Goal: Communication & Community: Participate in discussion

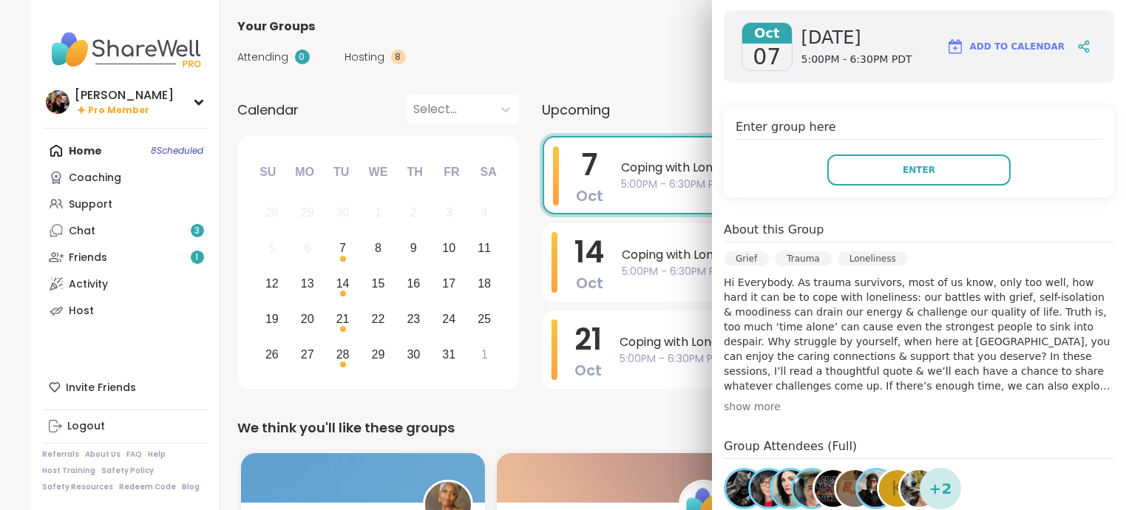
scroll to position [213, 0]
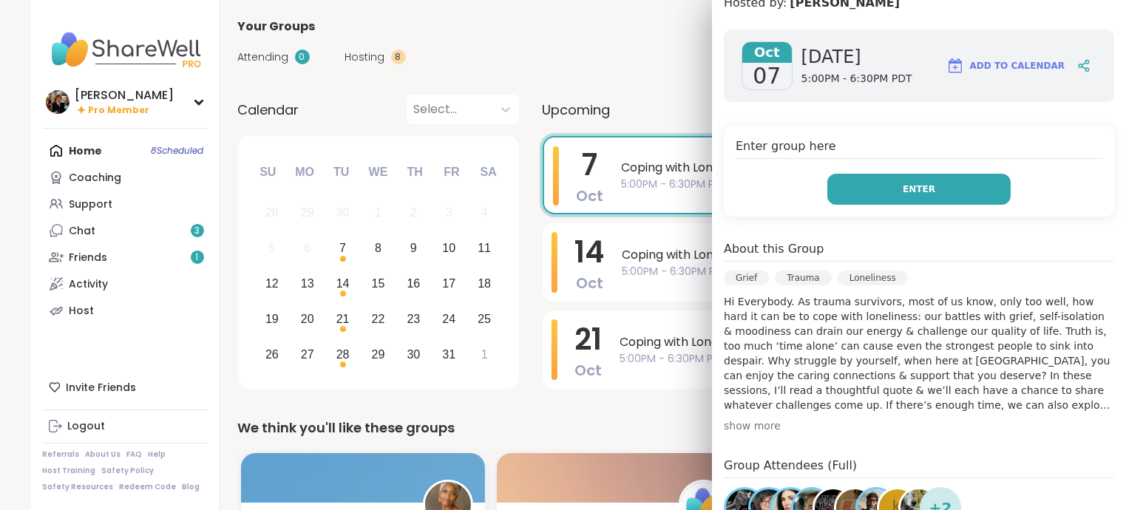
click at [931, 174] on button "Enter" at bounding box center [918, 189] width 183 height 31
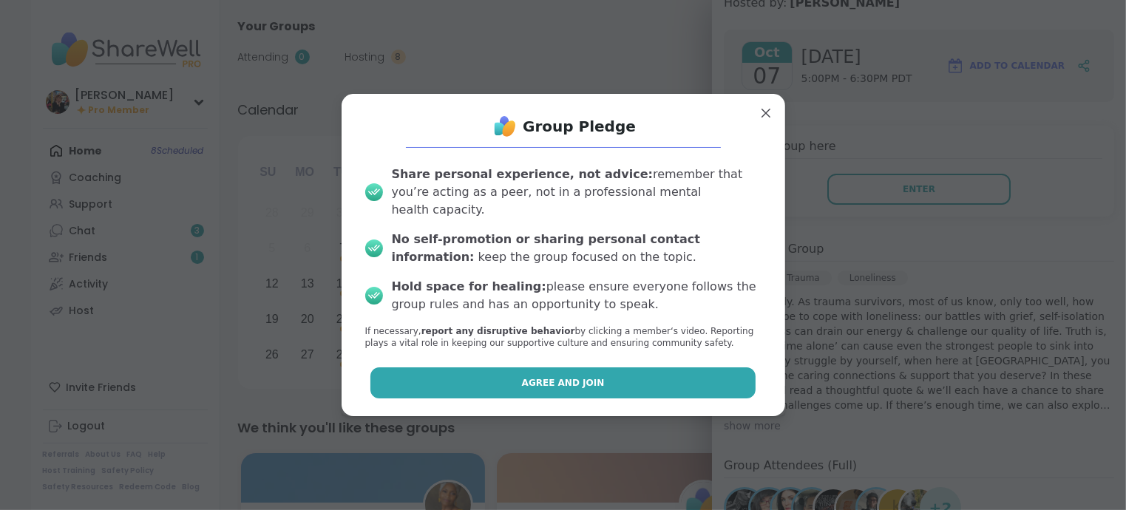
click at [615, 371] on button "Agree and Join" at bounding box center [562, 382] width 385 height 31
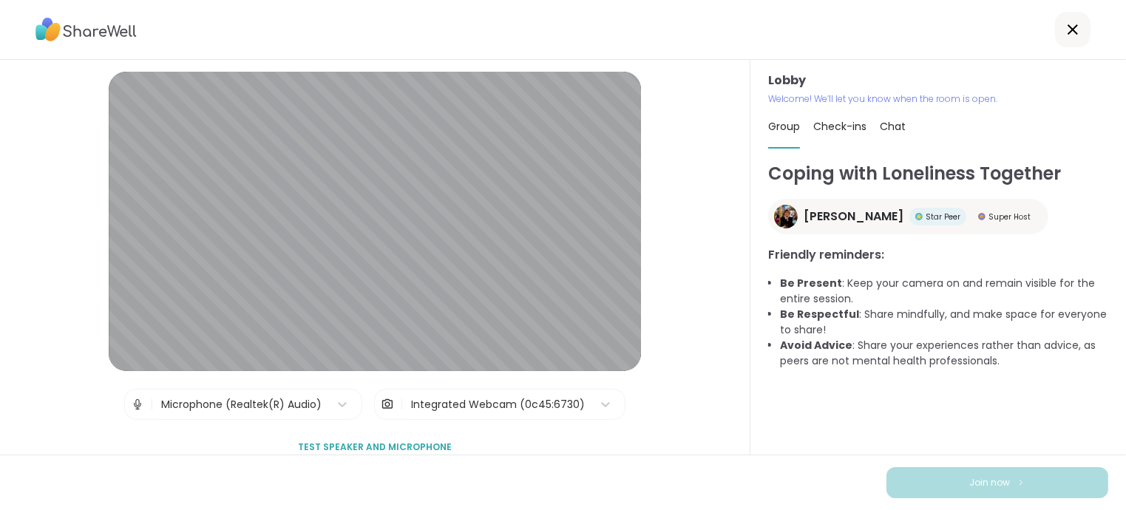
click at [1014, 81] on h3 "Lobby" at bounding box center [938, 81] width 340 height 18
click at [410, 443] on span "Test speaker and microphone" at bounding box center [375, 446] width 154 height 13
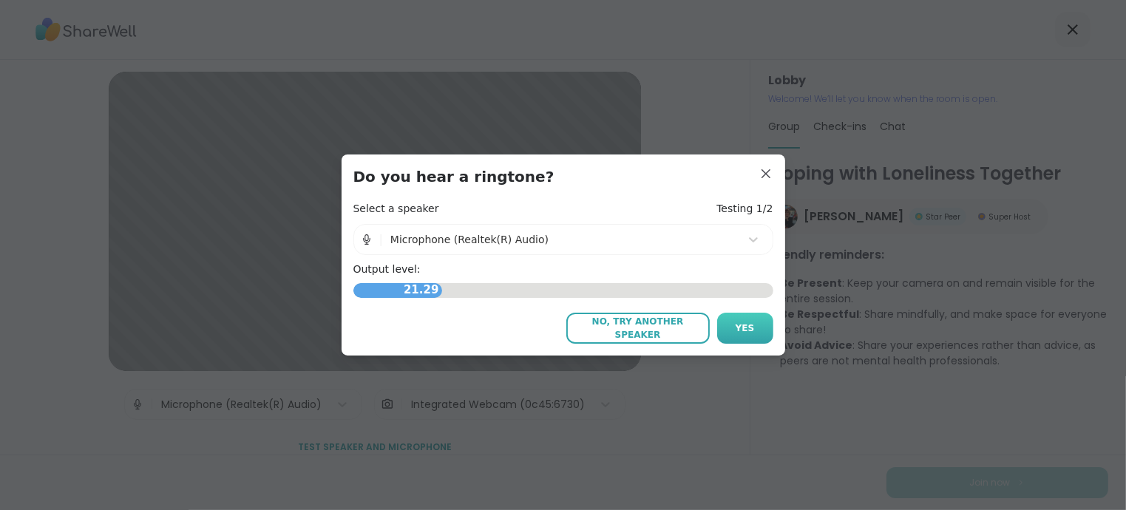
click at [742, 319] on button "Yes" at bounding box center [745, 328] width 56 height 31
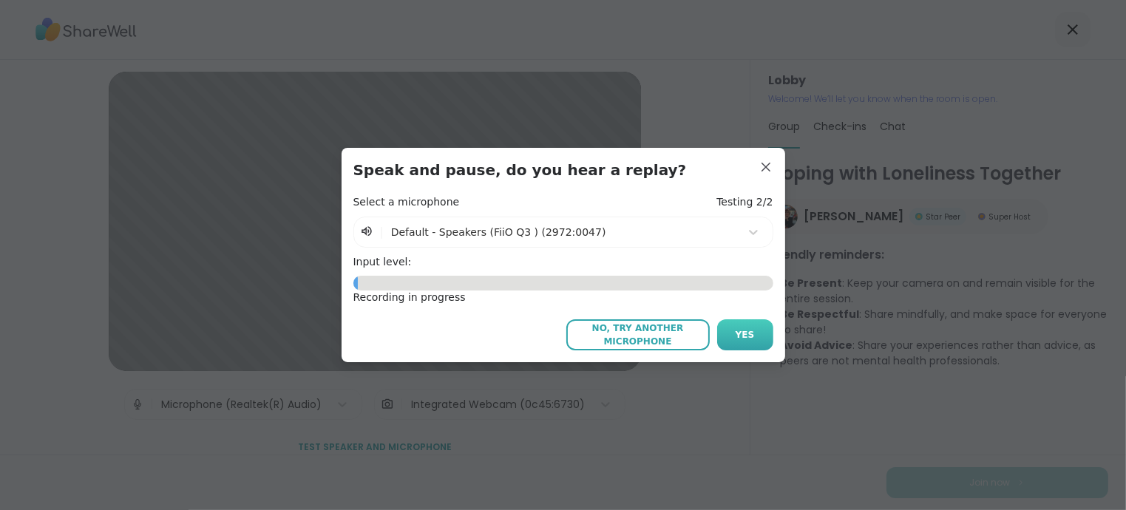
click at [742, 327] on button "Yes" at bounding box center [745, 334] width 56 height 31
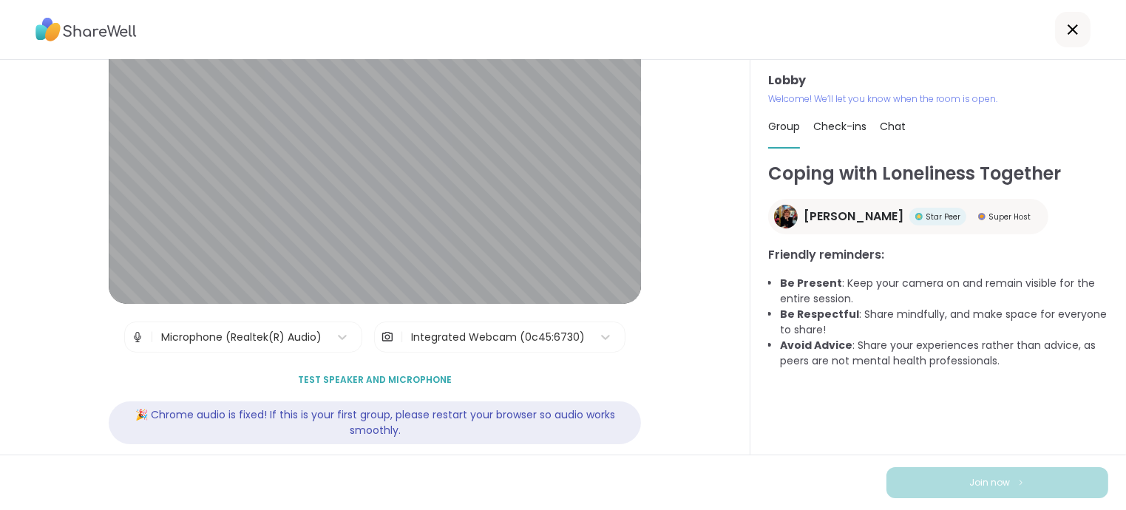
scroll to position [86, 0]
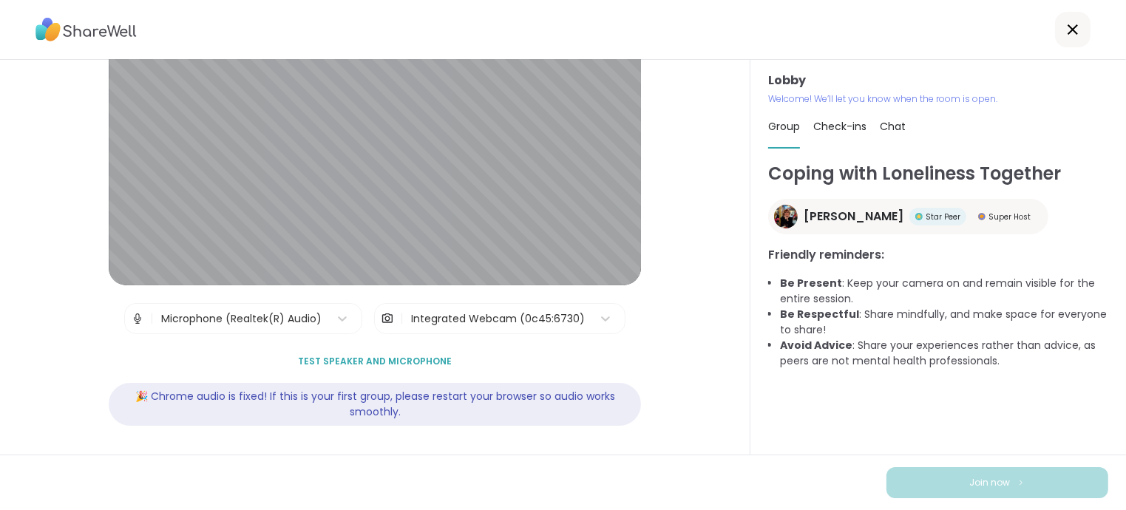
click at [1061, 17] on div at bounding box center [1072, 29] width 35 height 35
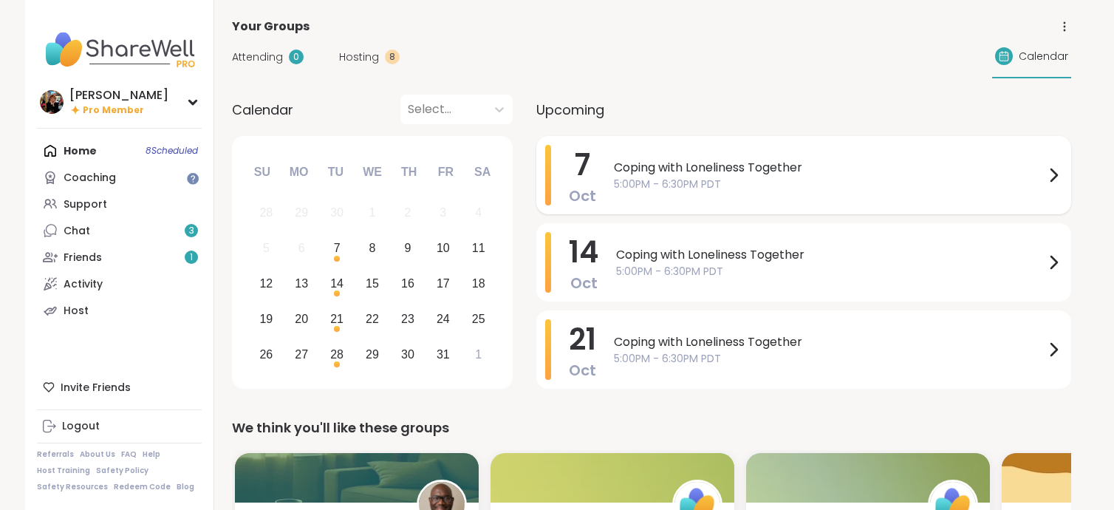
click at [727, 162] on span "Coping with Loneliness Together" at bounding box center [829, 168] width 431 height 18
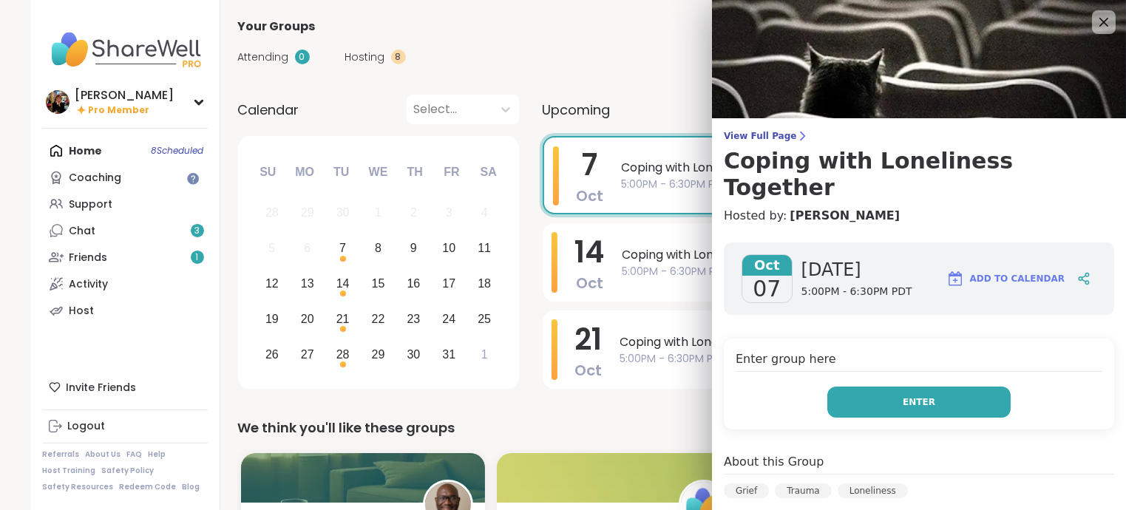
click at [904, 395] on span "Enter" at bounding box center [918, 401] width 33 height 13
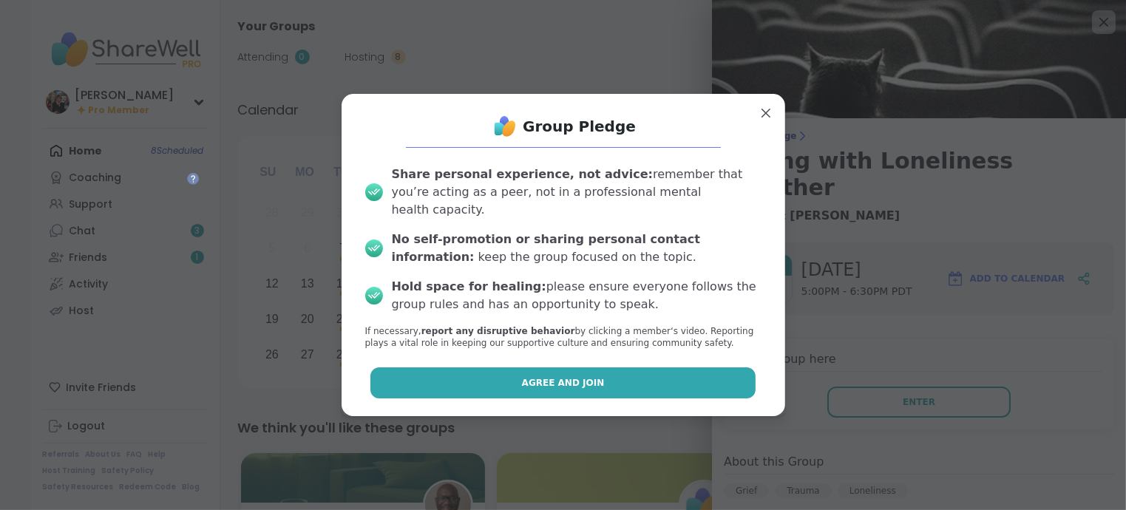
click at [535, 367] on button "Agree and Join" at bounding box center [562, 382] width 385 height 31
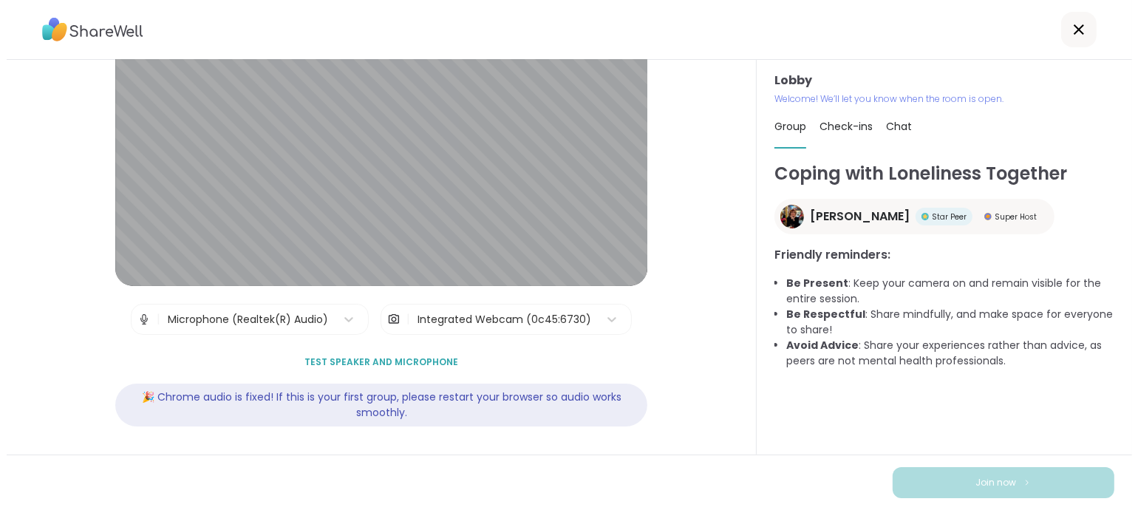
scroll to position [86, 0]
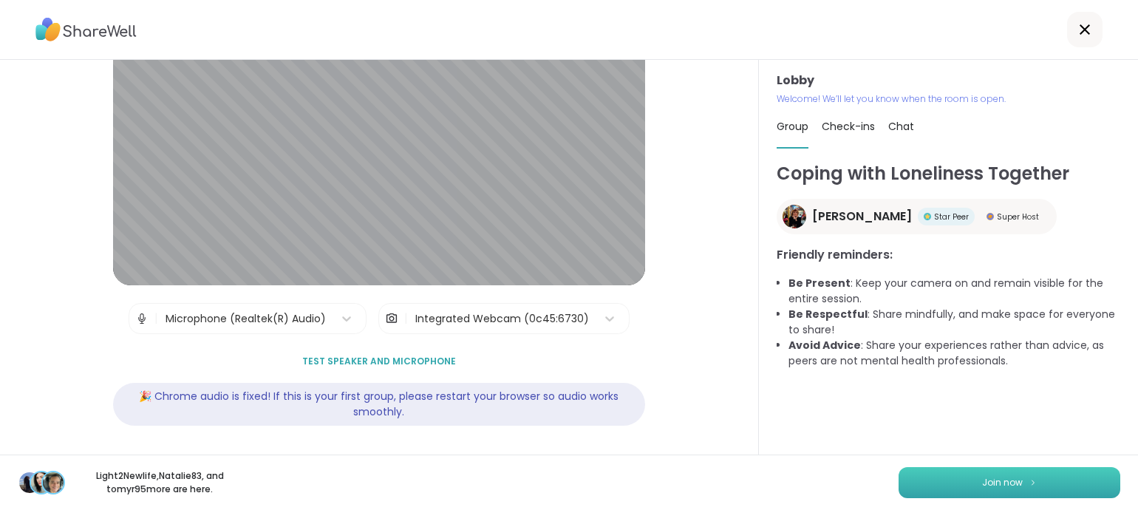
click at [956, 477] on button "Join now" at bounding box center [1010, 482] width 222 height 31
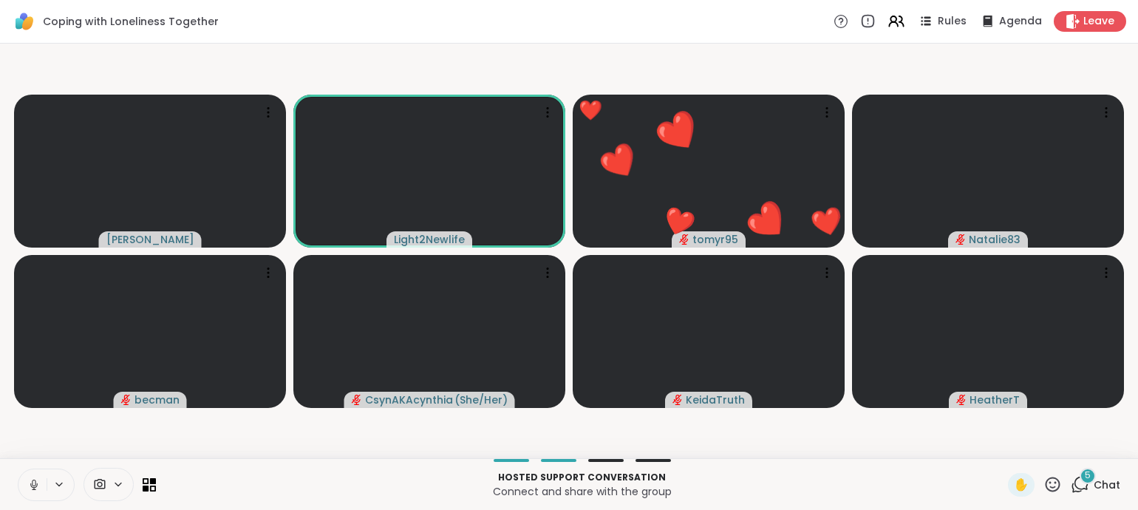
click at [1044, 476] on icon at bounding box center [1053, 484] width 18 height 18
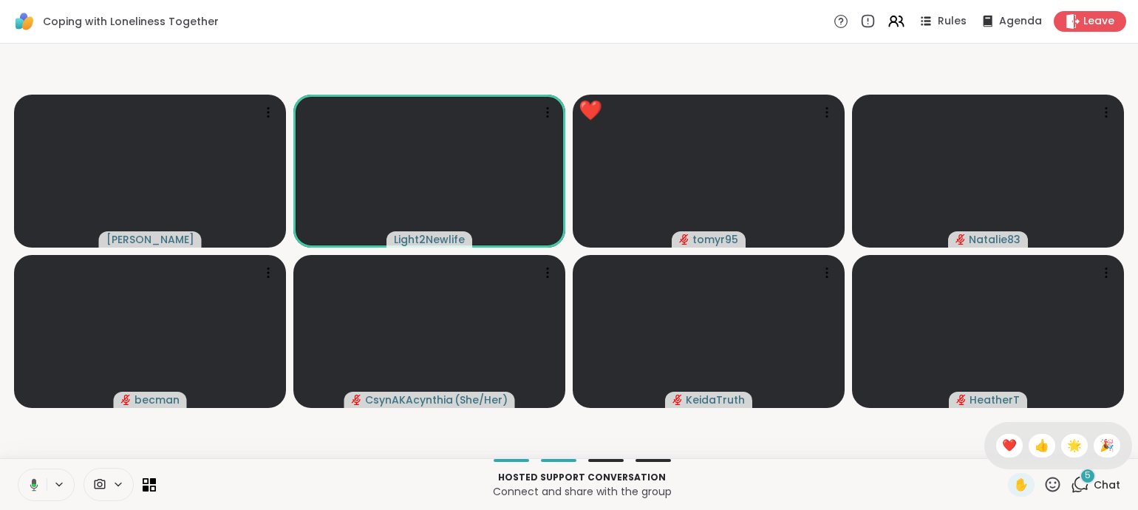
click at [1044, 478] on icon at bounding box center [1053, 484] width 18 height 18
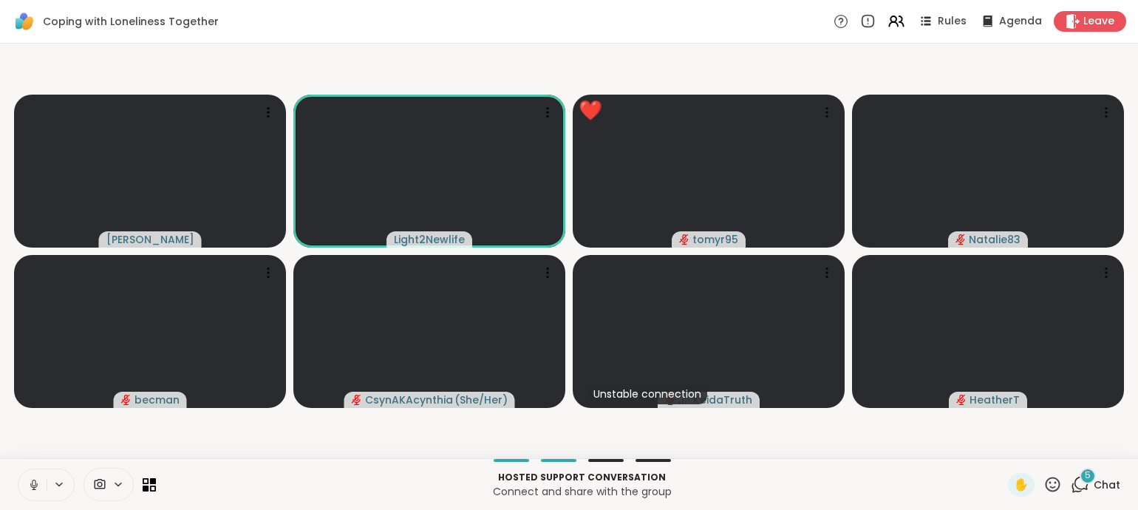
click at [1042, 473] on div "✋" at bounding box center [1035, 485] width 54 height 24
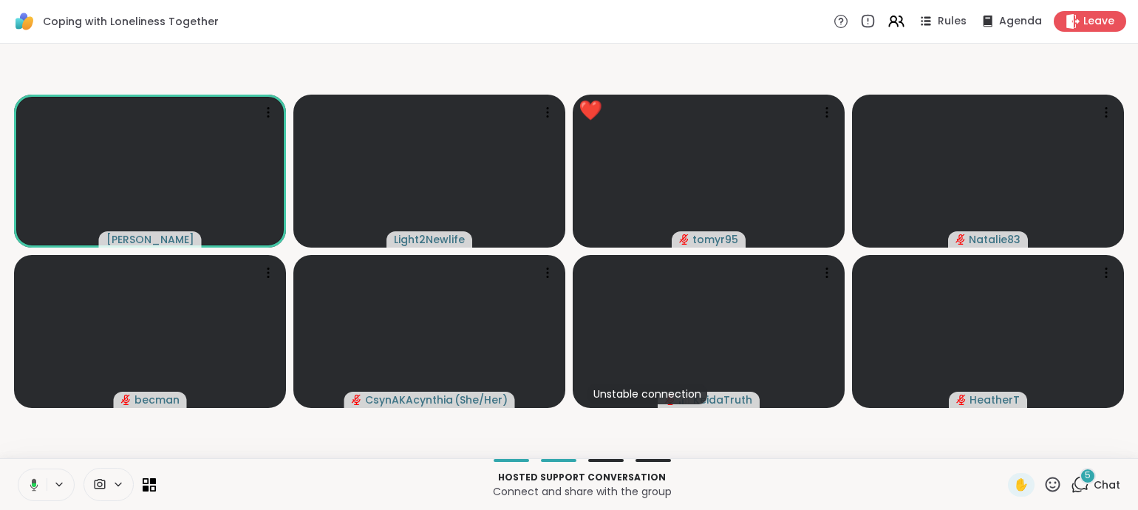
click at [1046, 477] on icon at bounding box center [1053, 484] width 15 height 15
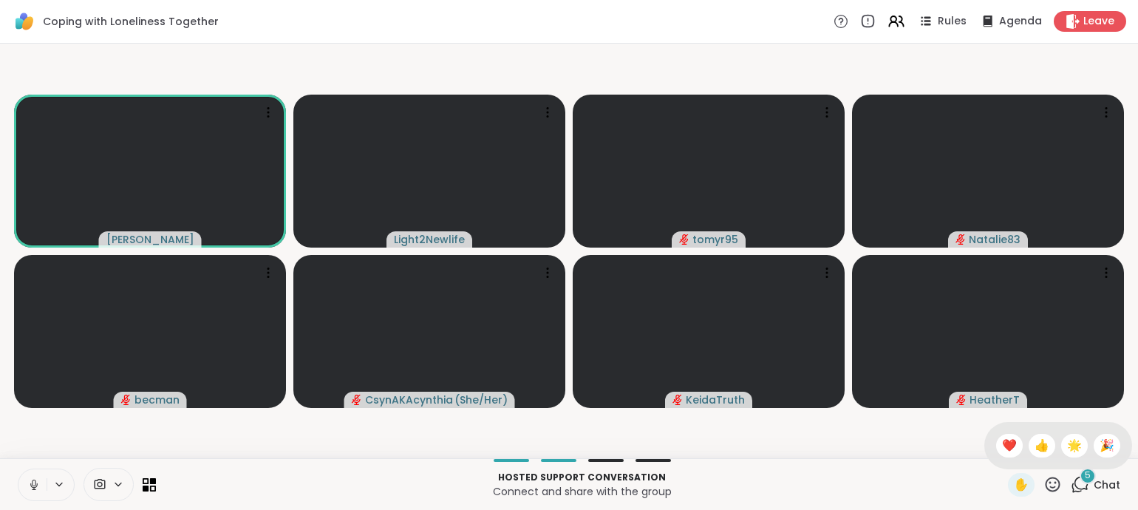
click at [1035, 440] on span "👍" at bounding box center [1042, 446] width 15 height 18
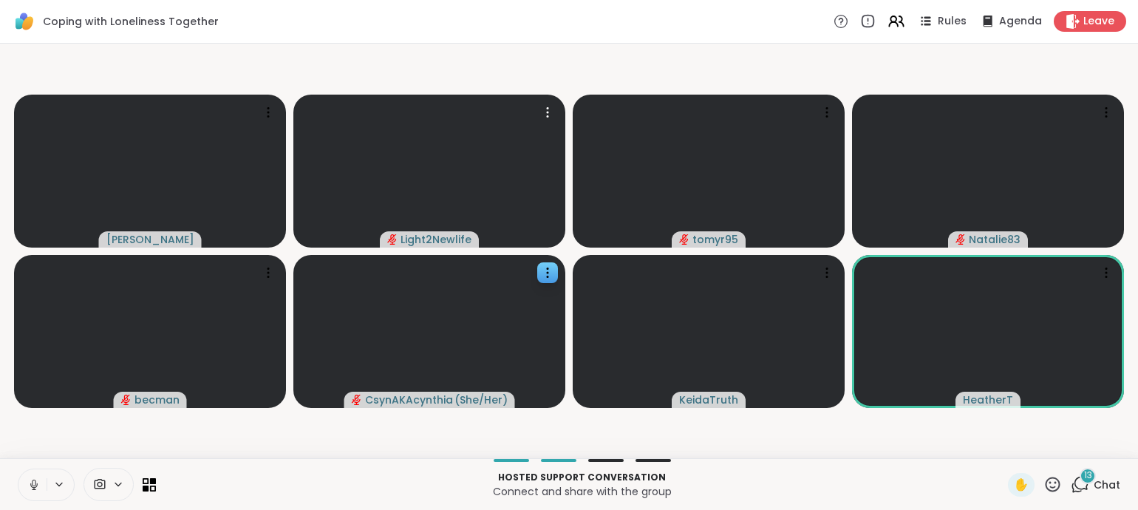
click at [0, 0] on slot "[PERSON_NAME] Light2Newlife tomyr95 Natalie83 becman CsynAKAcynthia ( She/Her )…" at bounding box center [0, 0] width 0 height 0
click at [1046, 481] on icon at bounding box center [1053, 484] width 18 height 18
click at [1035, 443] on span "👍" at bounding box center [1042, 446] width 15 height 18
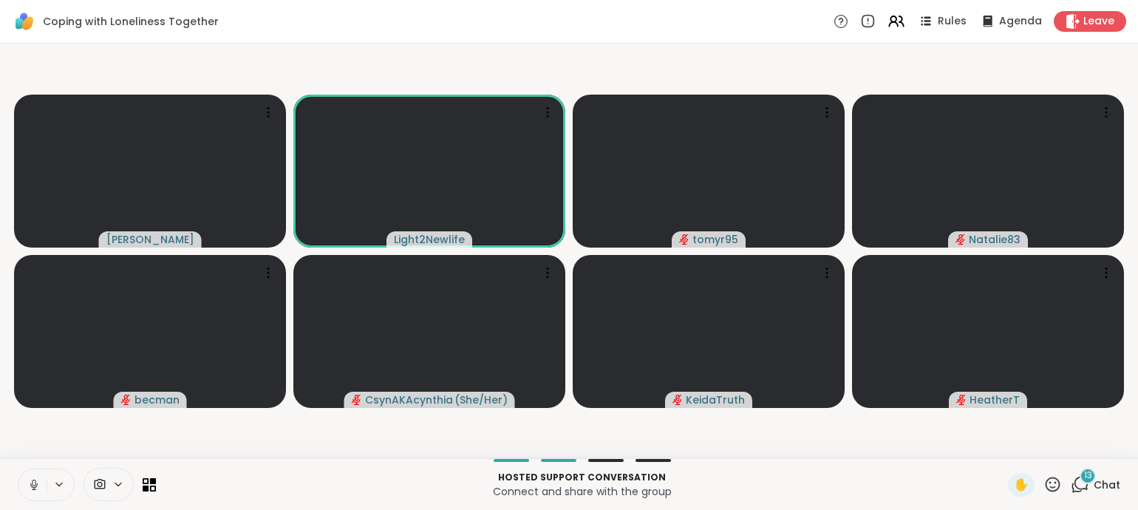
click at [1044, 475] on icon at bounding box center [1053, 484] width 18 height 18
click at [1002, 441] on span "❤️" at bounding box center [1009, 446] width 15 height 18
click at [1046, 478] on icon at bounding box center [1053, 484] width 15 height 15
click at [1002, 437] on span "❤️" at bounding box center [1009, 446] width 15 height 18
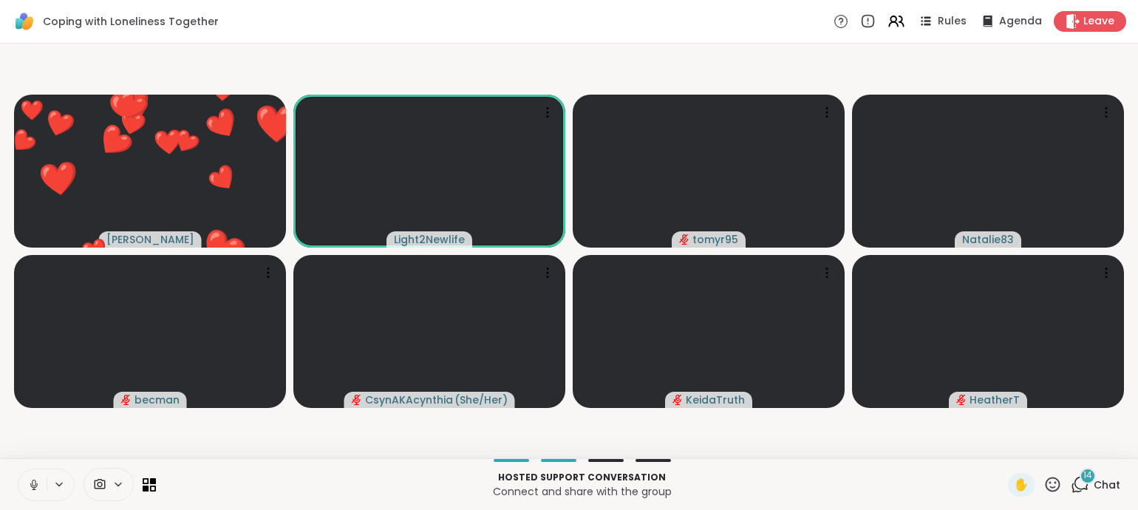
click at [1044, 475] on icon at bounding box center [1053, 484] width 18 height 18
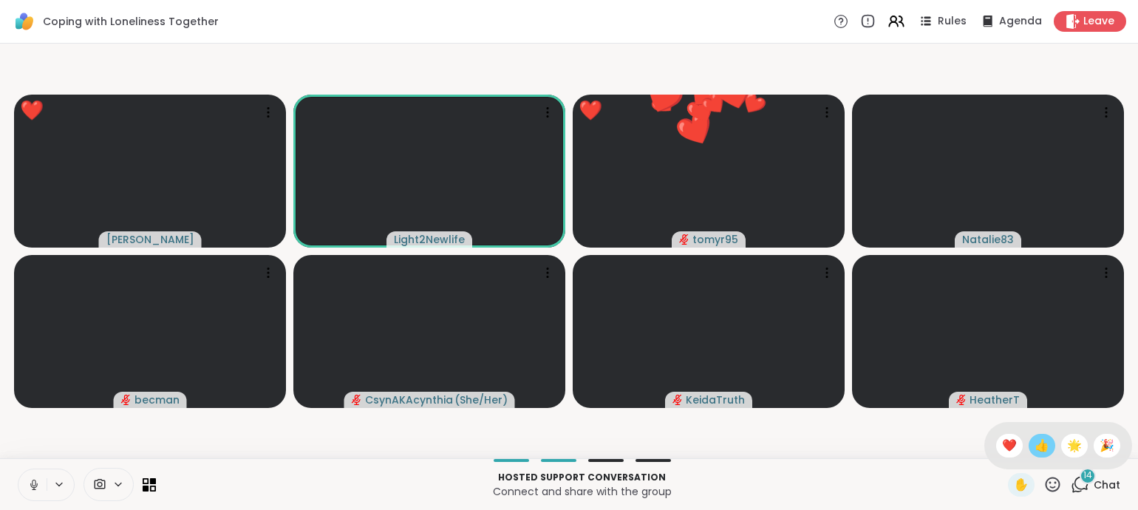
click at [1035, 438] on span "👍" at bounding box center [1042, 446] width 15 height 18
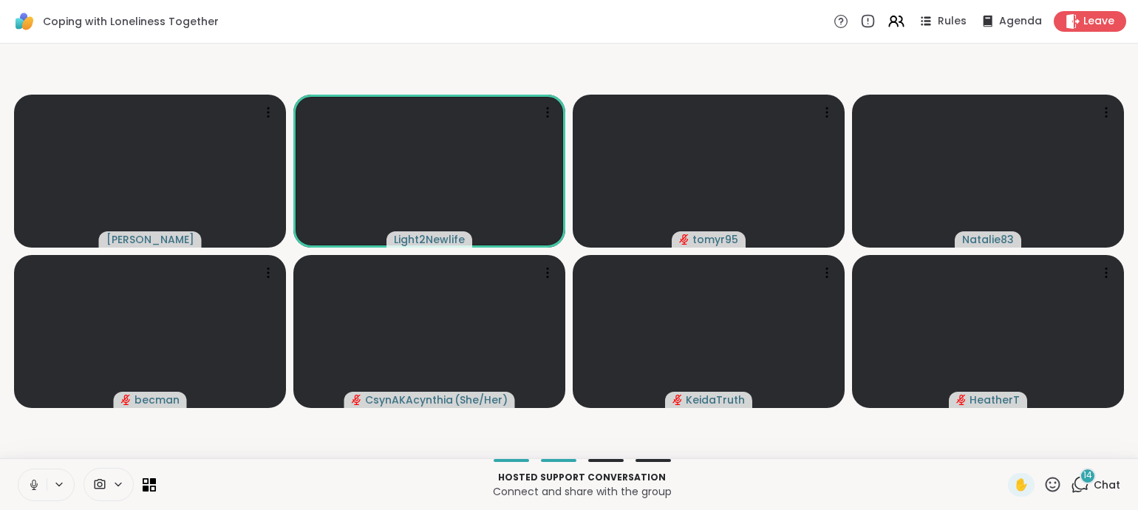
click at [1046, 478] on icon at bounding box center [1053, 484] width 15 height 15
click at [1002, 442] on span "❤️" at bounding box center [1009, 446] width 15 height 18
